Goal: Check status: Check status

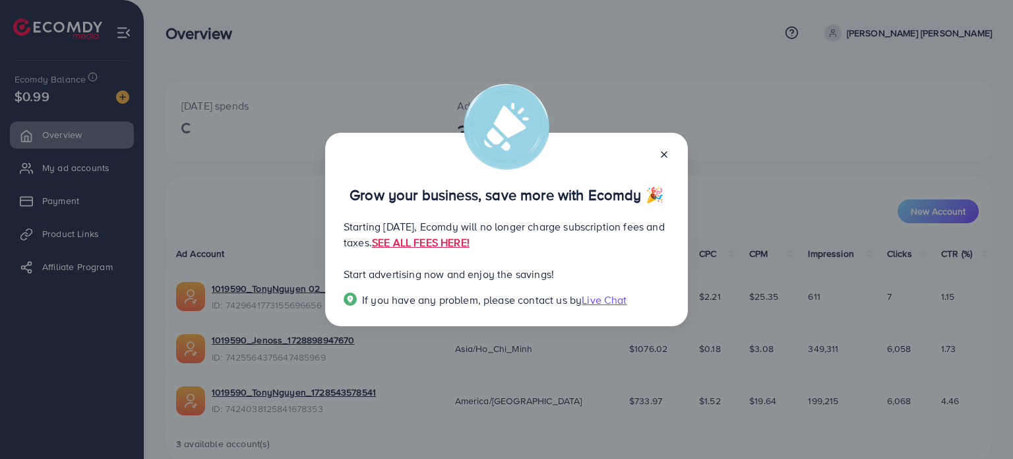
click at [668, 148] on div at bounding box center [659, 153] width 21 height 15
click at [662, 158] on icon at bounding box center [664, 154] width 11 height 11
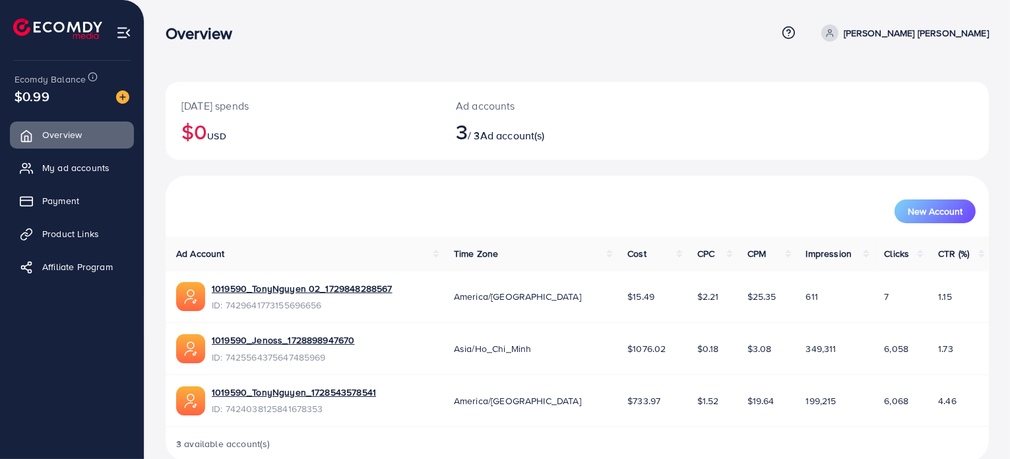
scroll to position [23, 0]
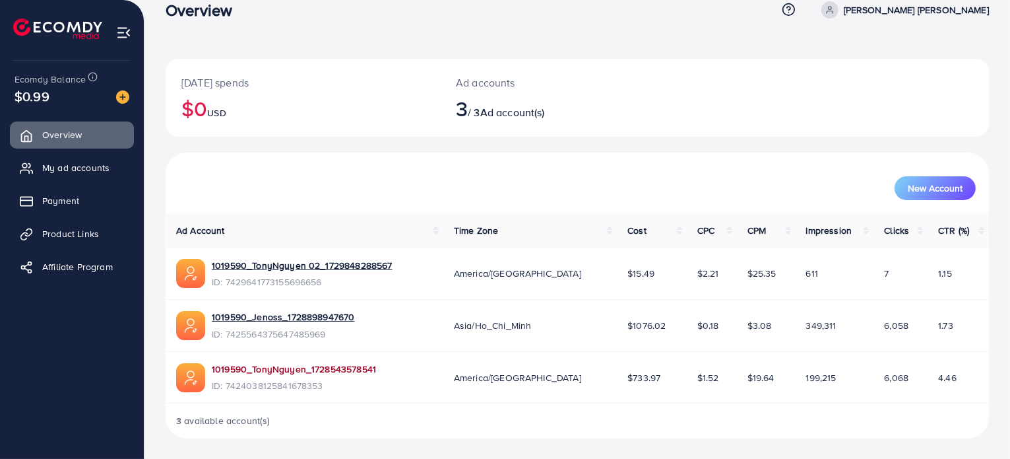
click at [359, 369] on link "1019590_TonyNguyen_1728543578541" at bounding box center [294, 368] width 164 height 13
click at [67, 204] on span "Payment" at bounding box center [64, 200] width 37 height 13
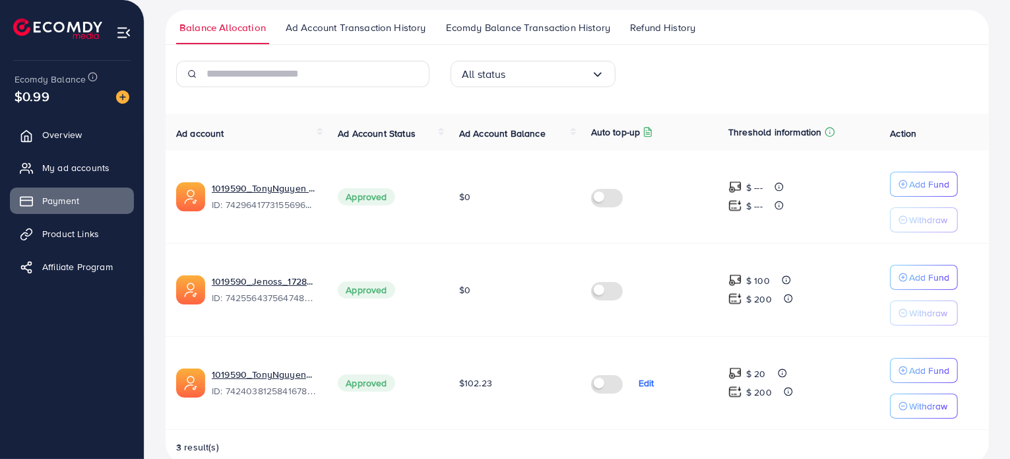
scroll to position [222, 0]
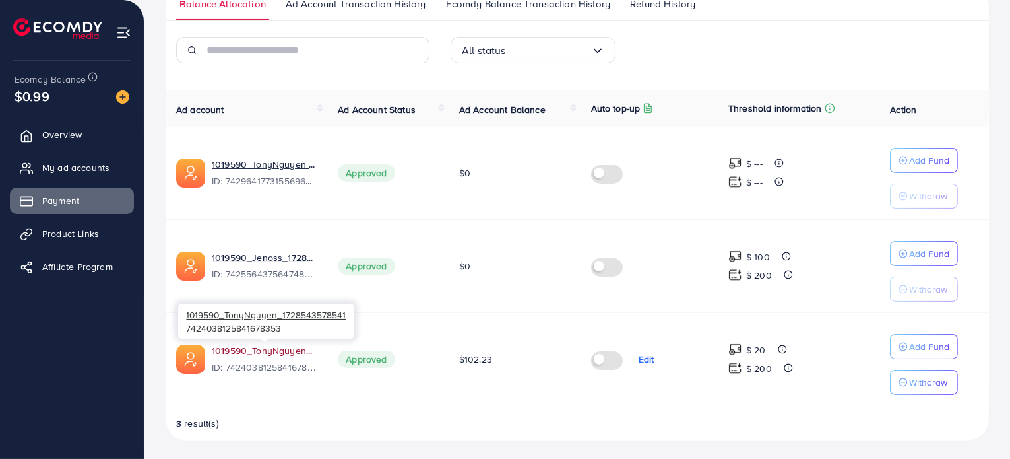
click at [255, 352] on link "1019590_TonyNguyen_1728543578541" at bounding box center [264, 350] width 105 height 13
click at [297, 346] on link "1019590_TonyNguyen_1728543578541" at bounding box center [264, 350] width 105 height 13
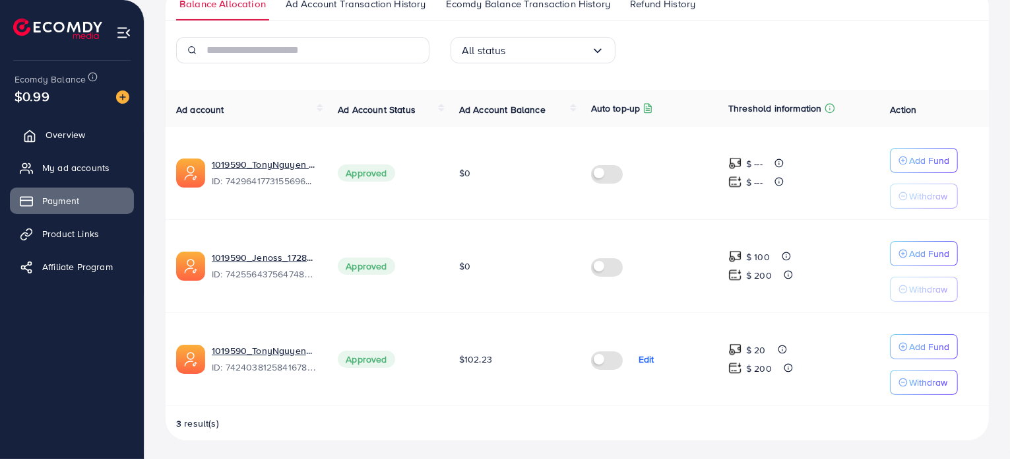
click at [69, 133] on span "Overview" at bounding box center [66, 134] width 40 height 13
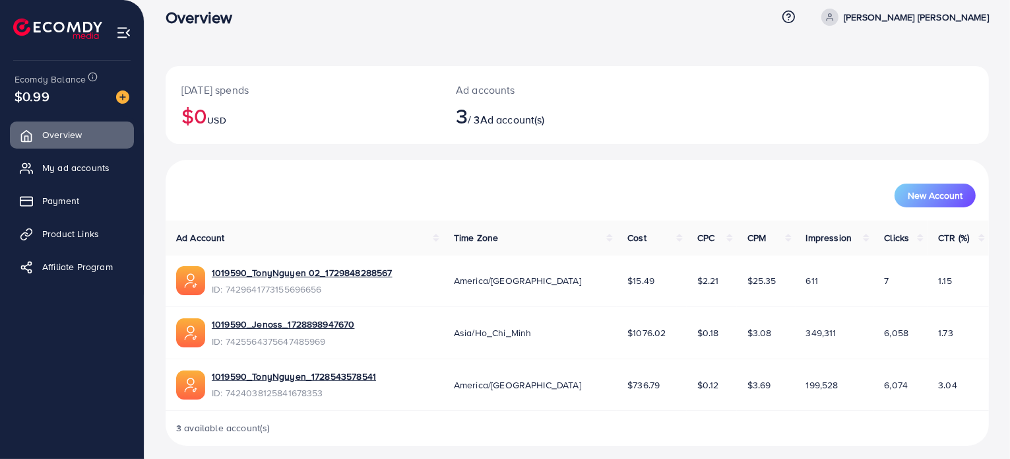
scroll to position [23, 0]
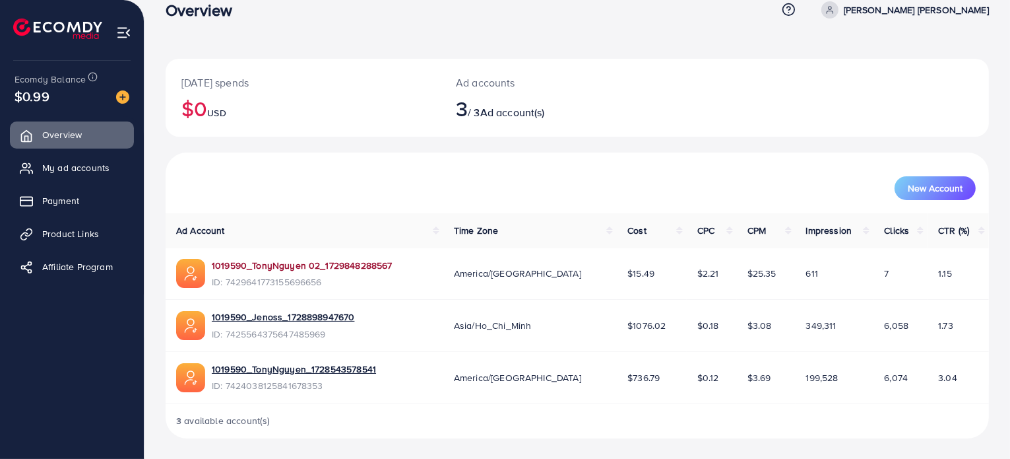
click at [330, 263] on link "1019590_TonyNguyen 02_1729848288567" at bounding box center [302, 265] width 181 height 13
click at [377, 265] on link "1019590_TonyNguyen 02_1729848288567" at bounding box center [302, 265] width 181 height 13
